Goal: Information Seeking & Learning: Check status

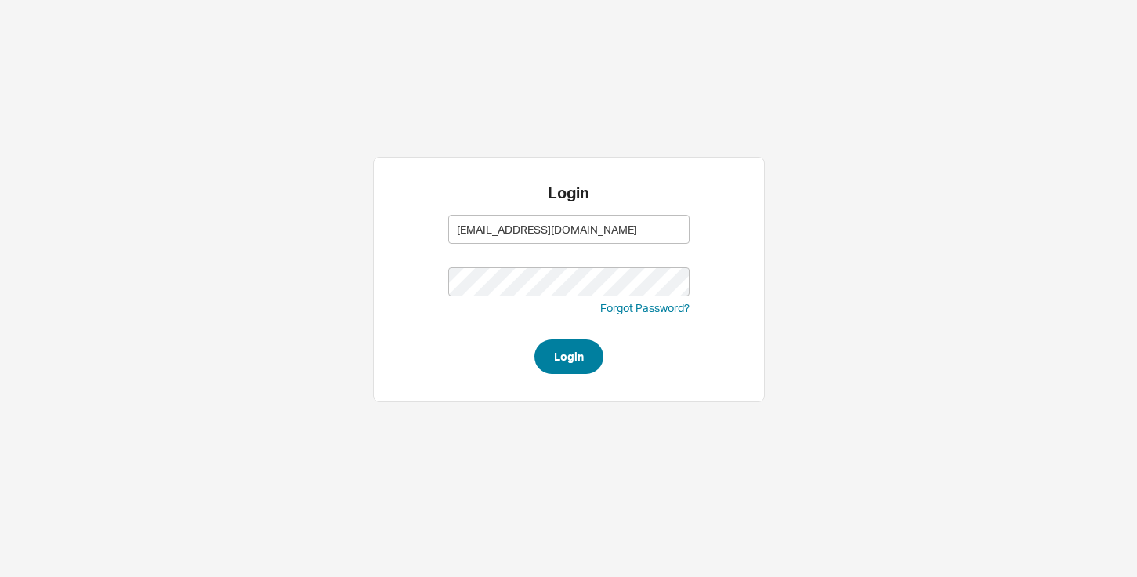
type input "abe@homeandstone.com"
click at [585, 343] on button "Login" at bounding box center [568, 356] width 69 height 34
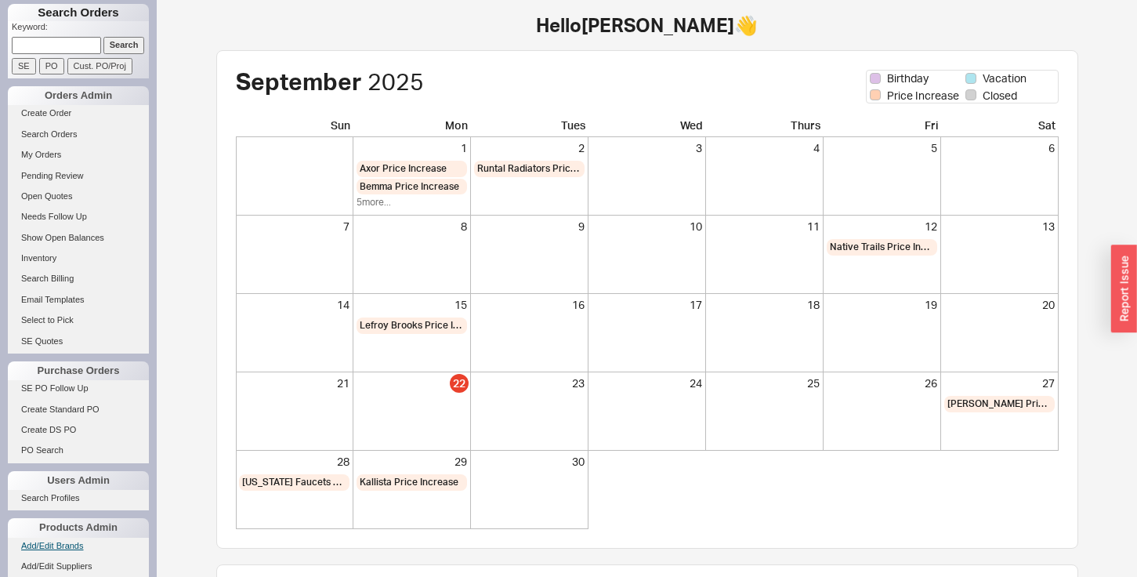
scroll to position [130, 0]
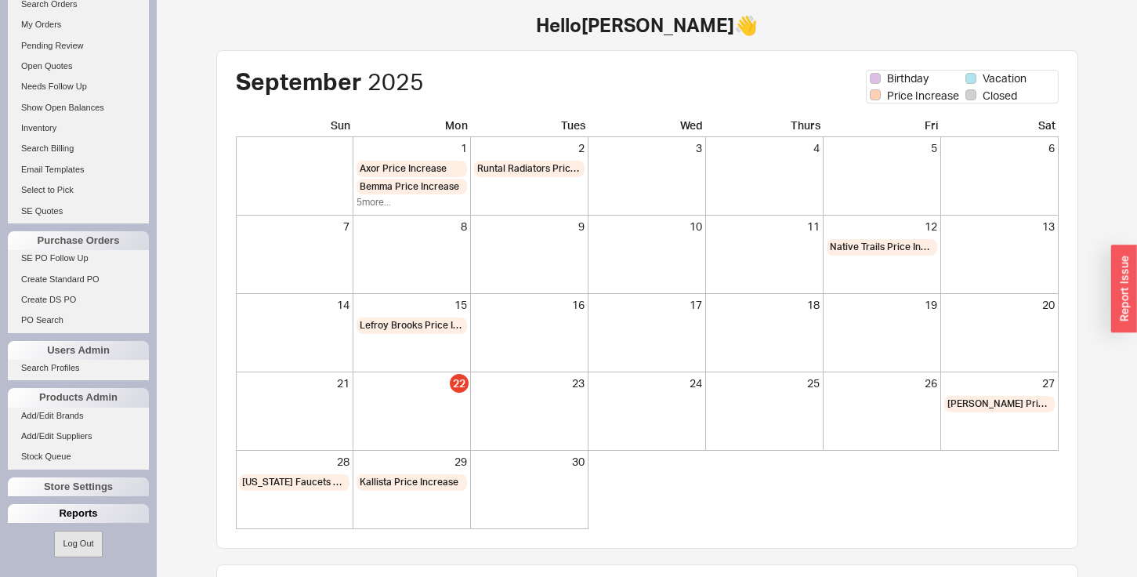
click at [69, 513] on div "Reports" at bounding box center [78, 513] width 141 height 19
click at [60, 553] on link "Total Sales Reports" at bounding box center [78, 552] width 141 height 16
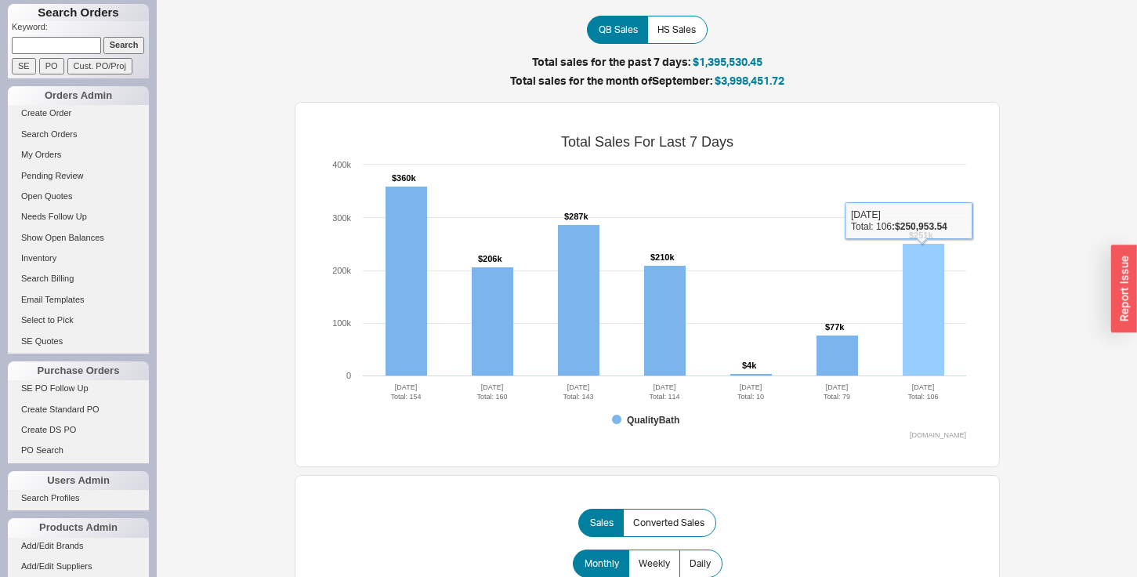
click at [927, 298] on rect at bounding box center [923, 310] width 42 height 132
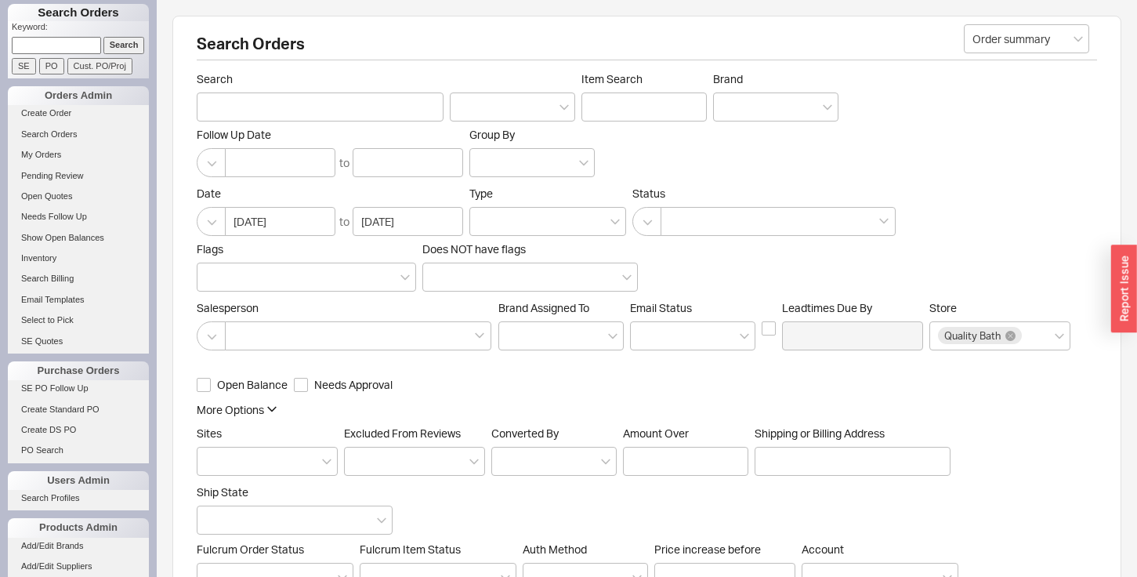
scroll to position [1, 1]
click at [647, 216] on button "button" at bounding box center [646, 221] width 29 height 29
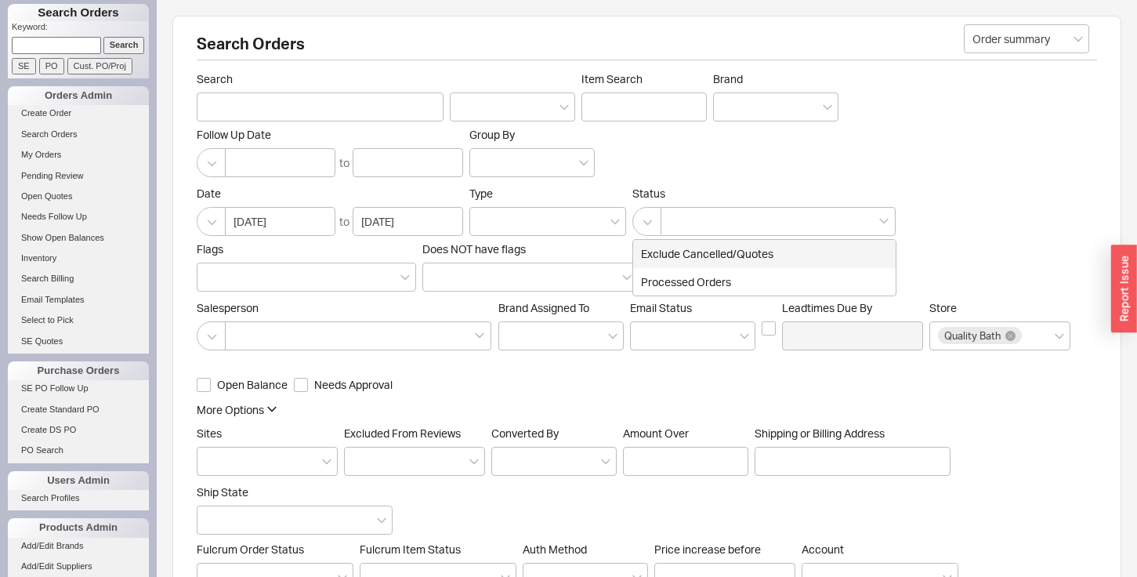
click at [663, 248] on div "Exclude Cancelled/Quotes" at bounding box center [764, 254] width 262 height 28
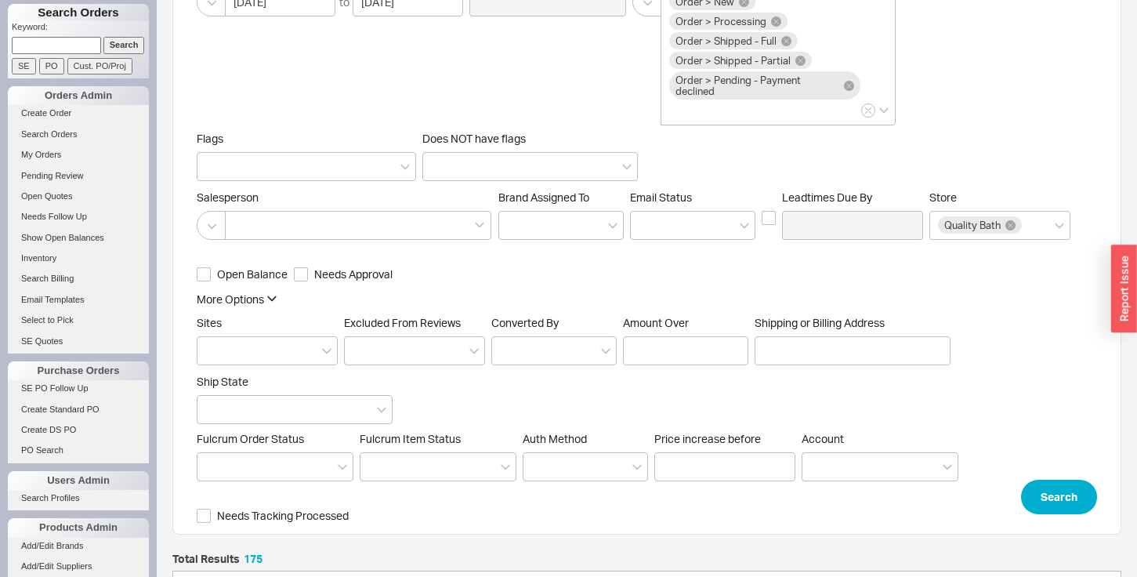
scroll to position [221, 0]
click at [1074, 501] on button "Search" at bounding box center [1059, 495] width 76 height 34
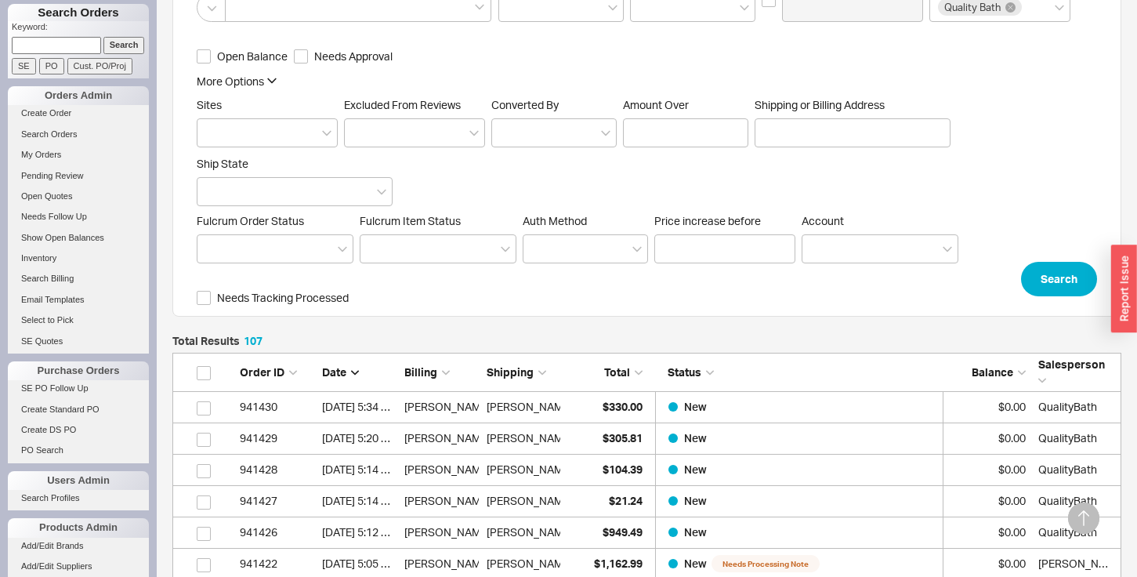
scroll to position [432, 0]
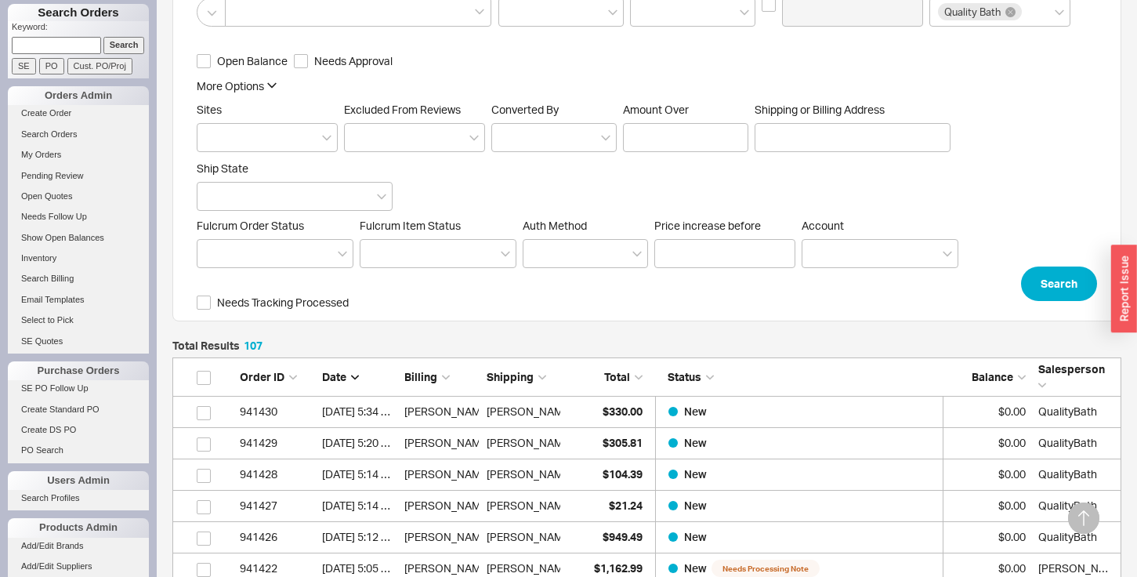
click at [624, 374] on span "Total" at bounding box center [617, 376] width 26 height 13
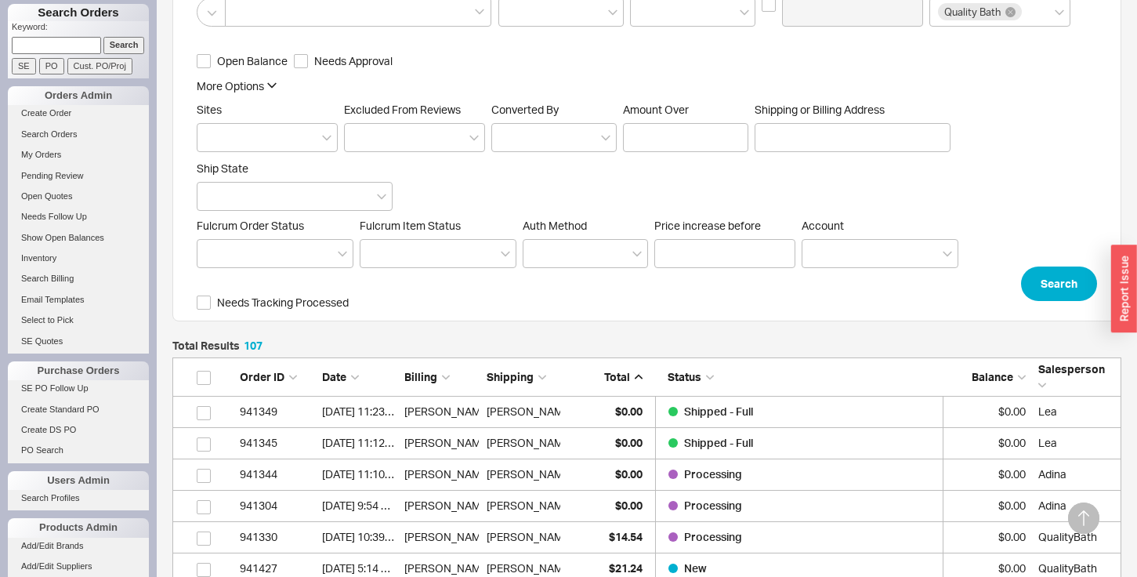
click at [624, 374] on span "Total" at bounding box center [617, 376] width 26 height 13
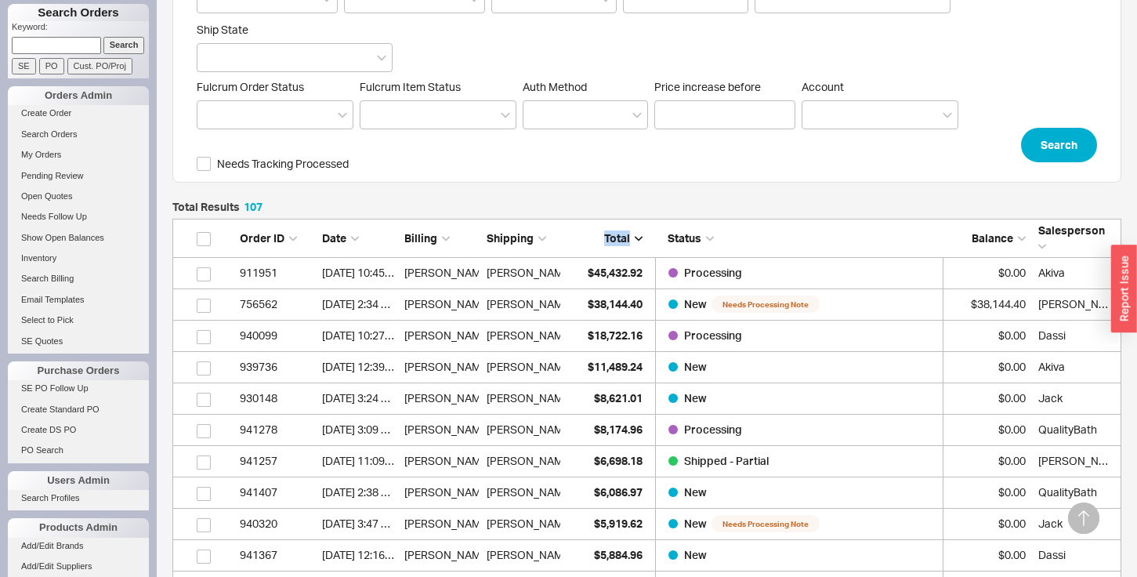
scroll to position [598, 0]
